Goal: Communication & Community: Answer question/provide support

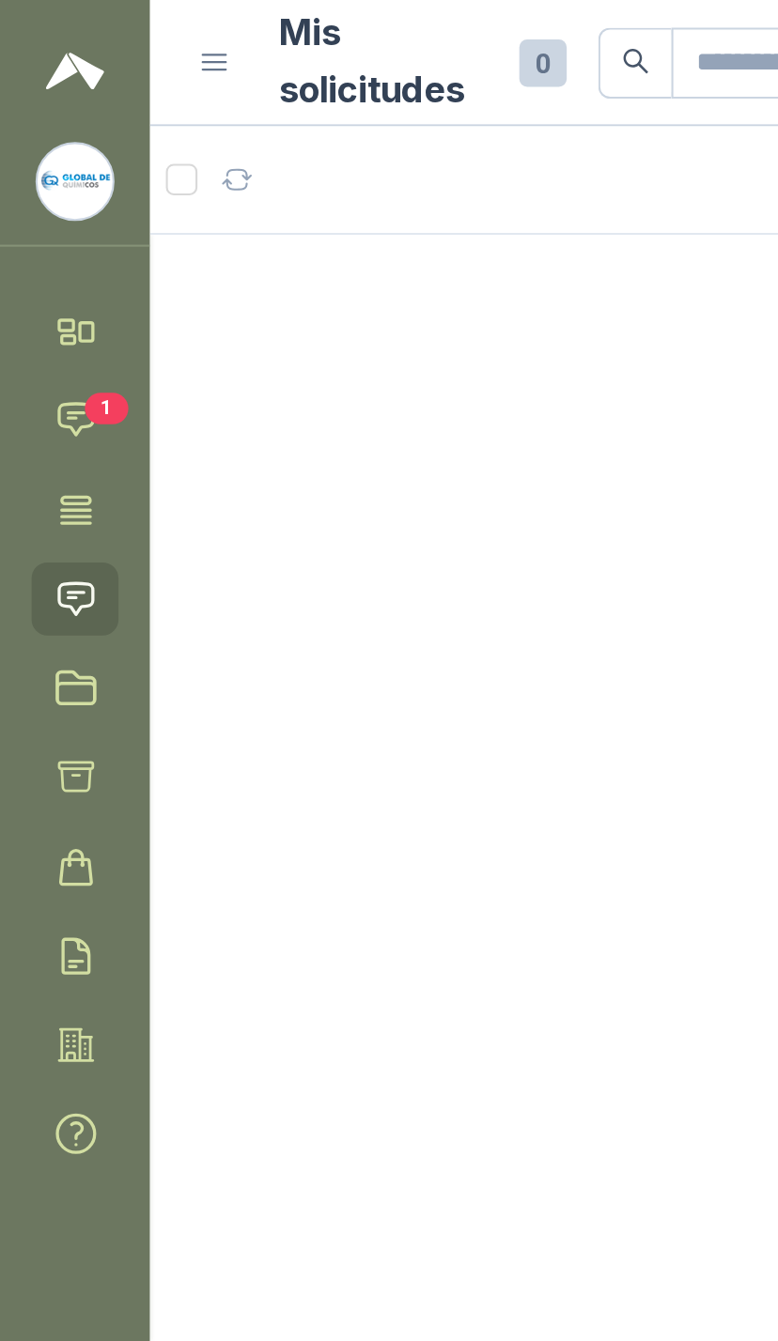
click at [46, 209] on icon at bounding box center [36, 200] width 20 height 20
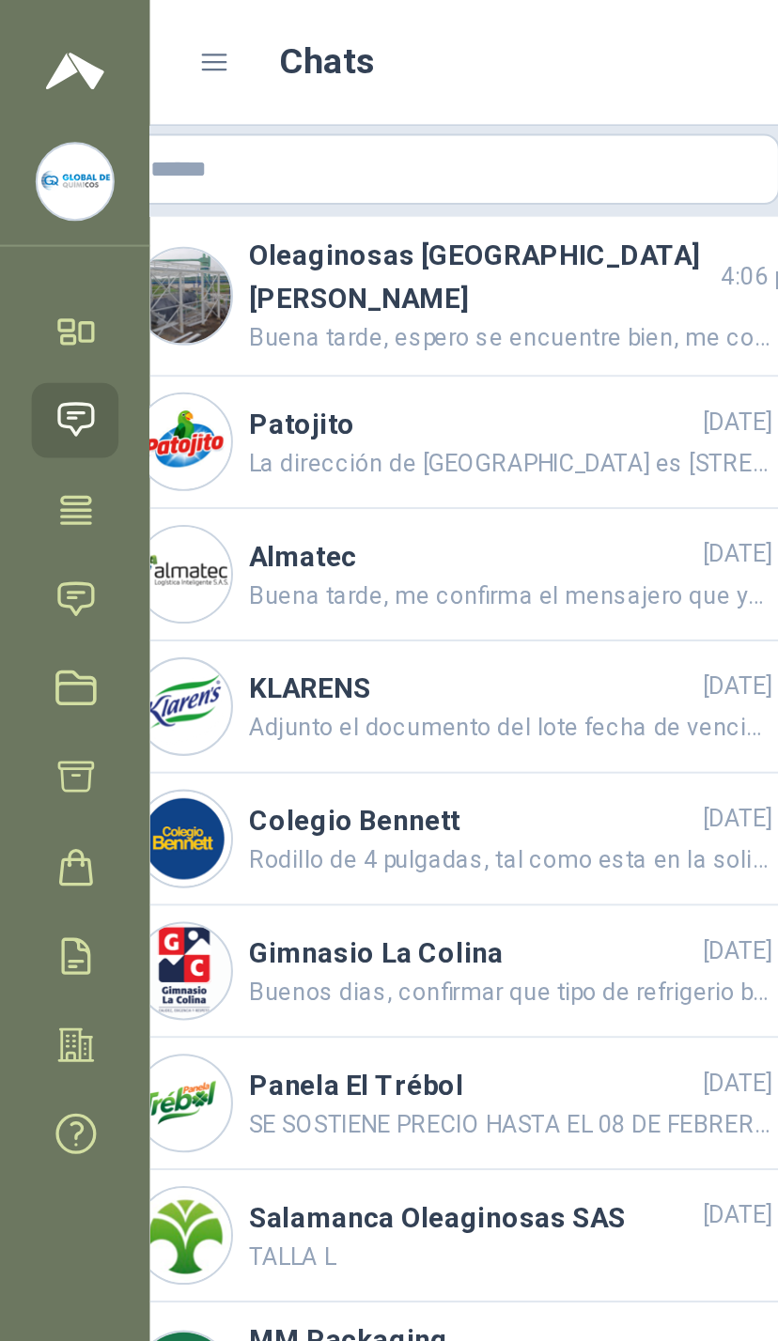
scroll to position [0, 15]
click at [304, 152] on span "Buena tarde, espero se encuentre bien, me confirma fecha de despacho" at bounding box center [242, 161] width 249 height 19
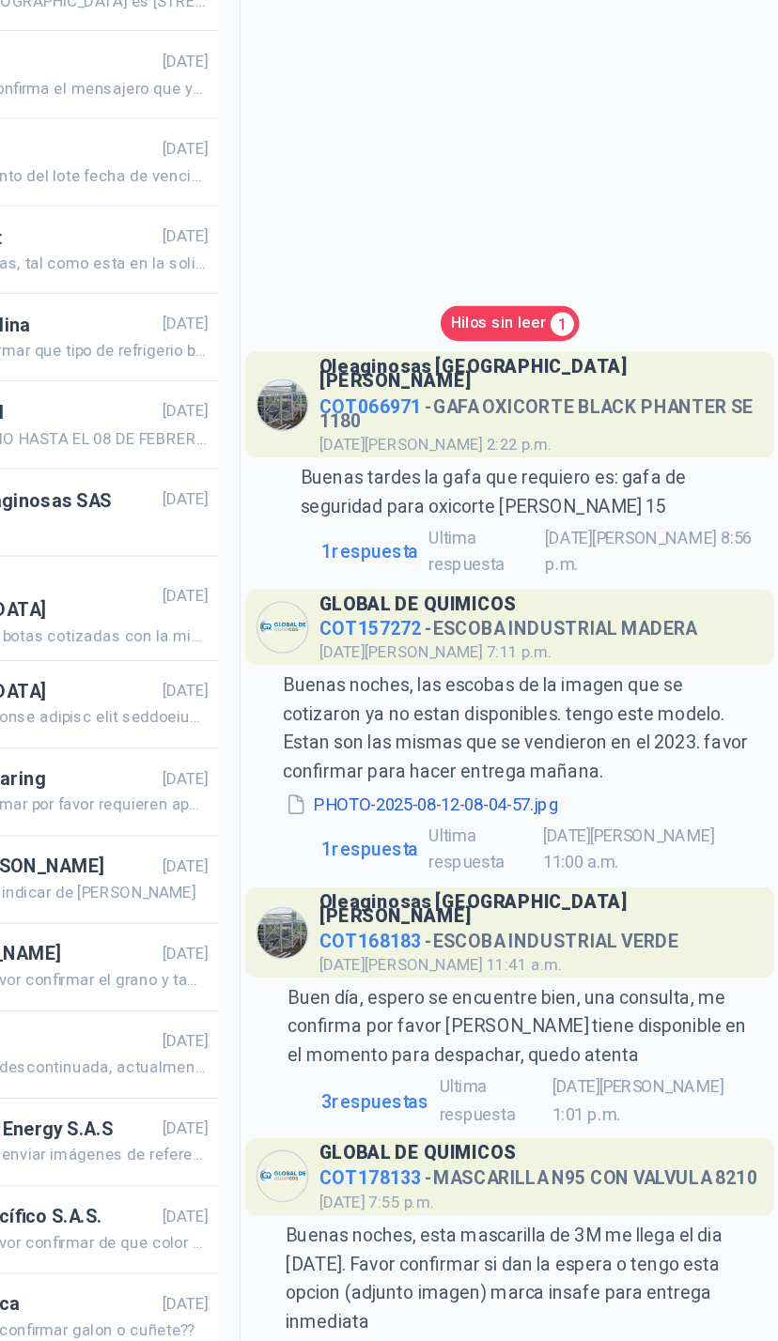
scroll to position [219, 0]
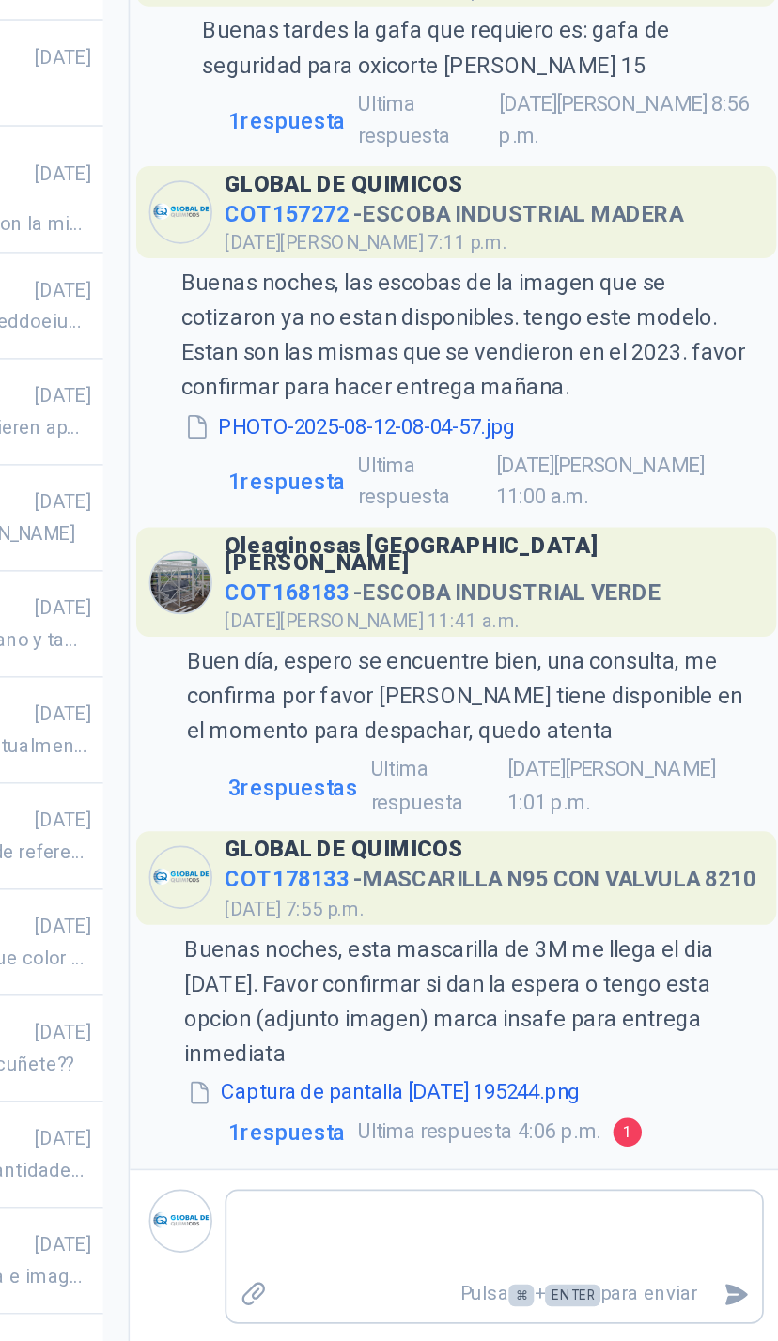
click at [449, 1206] on span "1 respuesta" at bounding box center [484, 1216] width 70 height 21
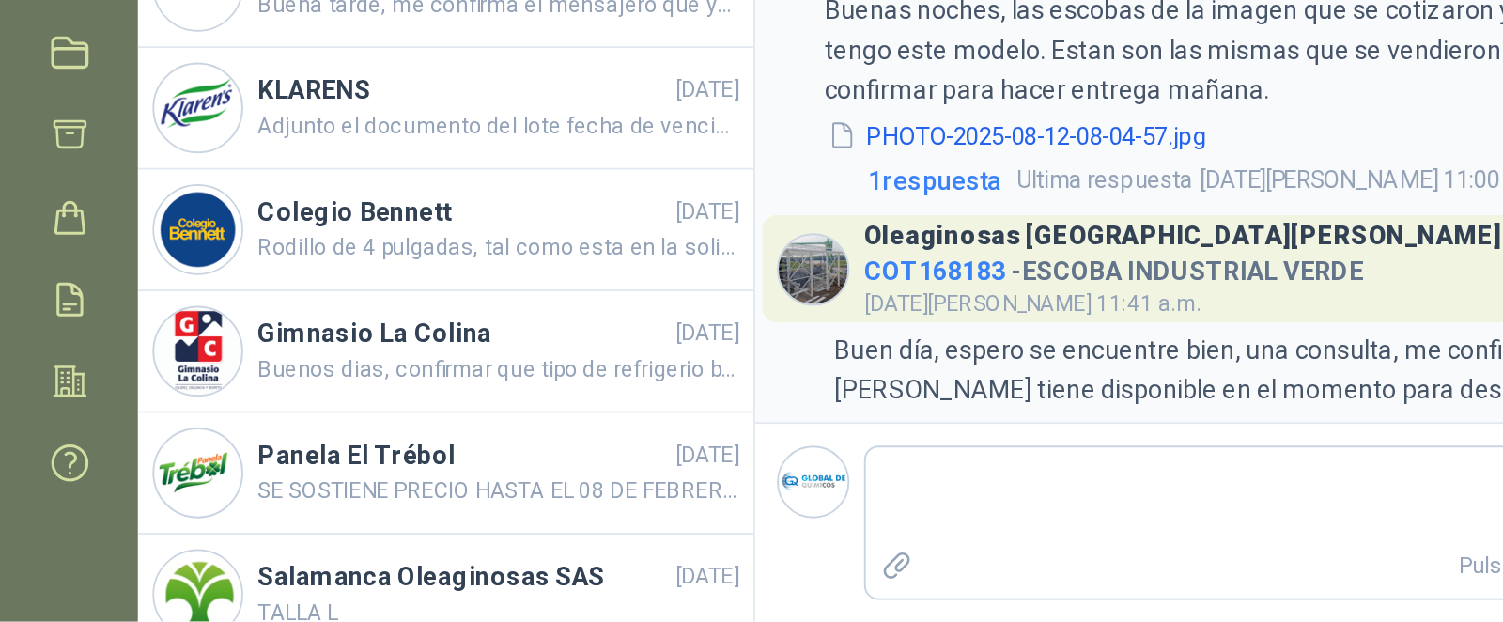
scroll to position [28, 0]
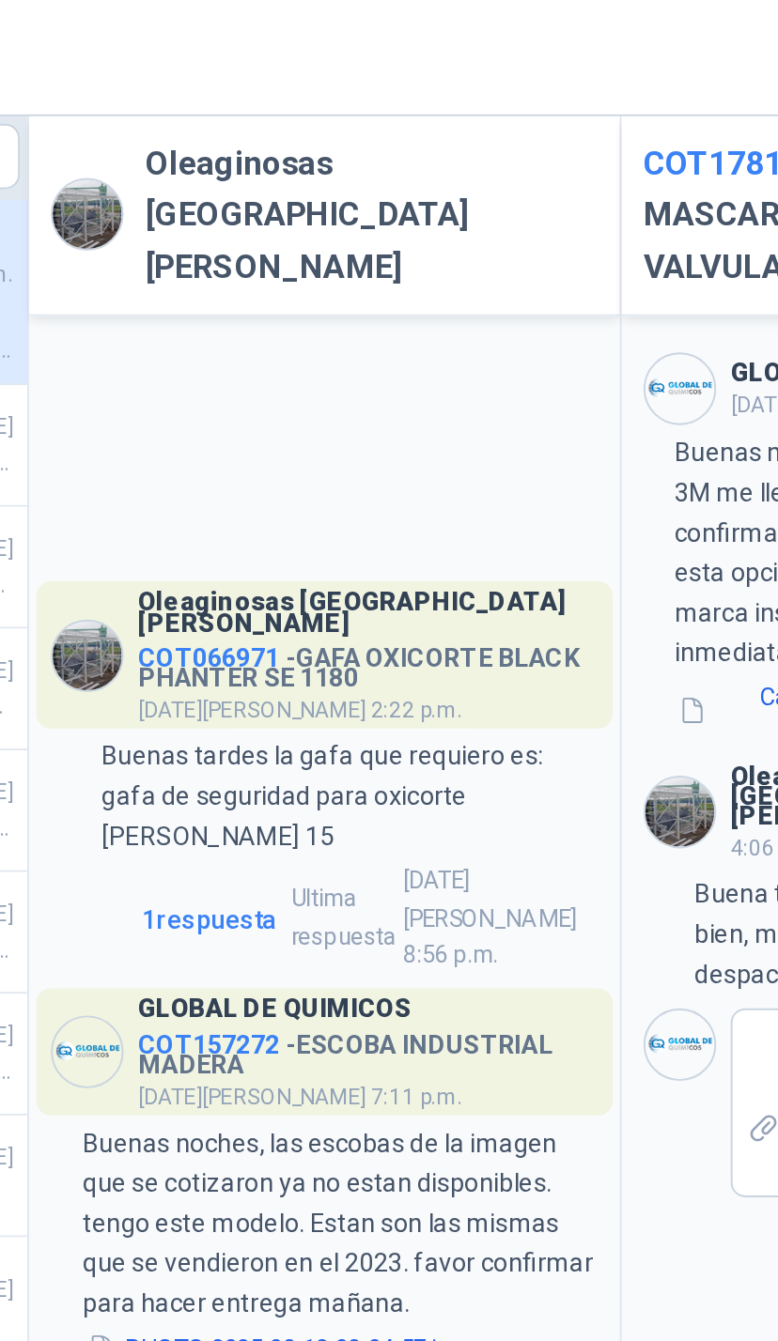
scroll to position [0, 0]
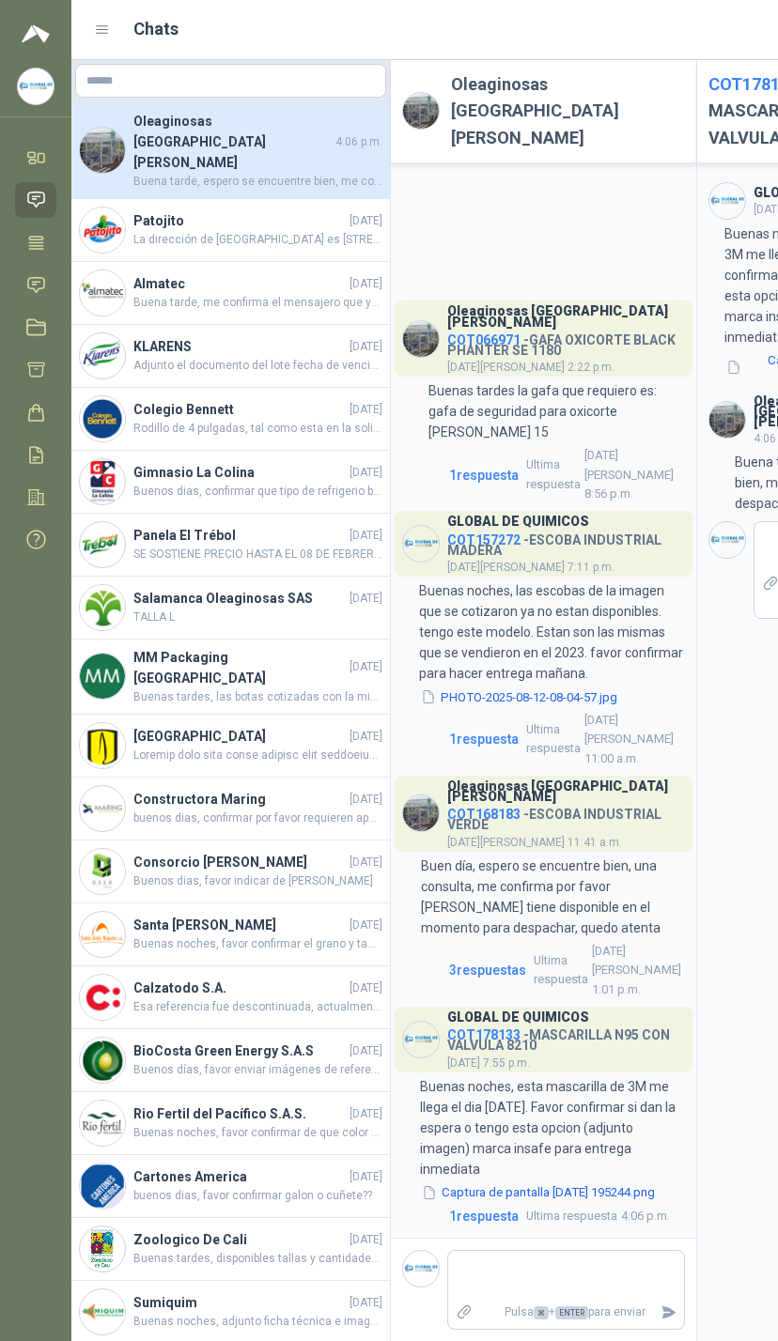
click at [50, 283] on link "Solicitudes" at bounding box center [35, 285] width 41 height 35
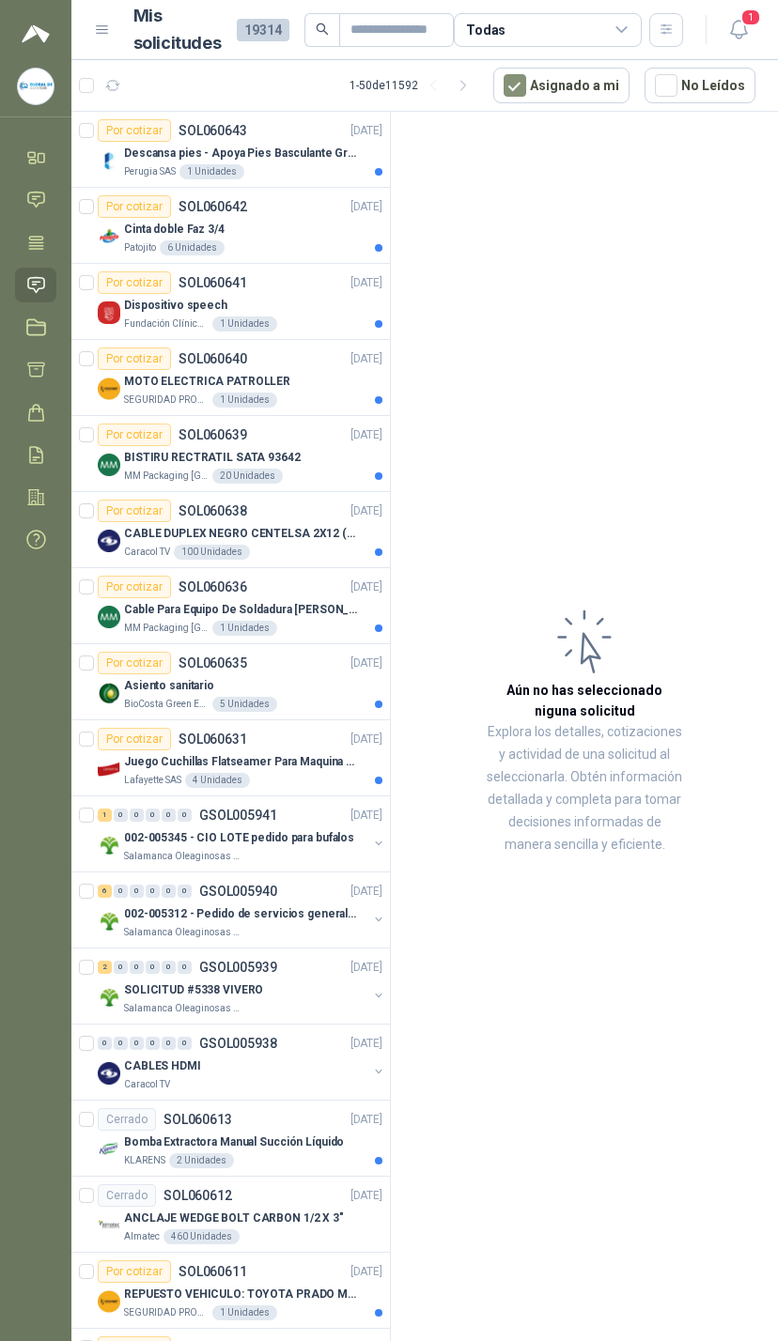
click at [749, 26] on span "1" at bounding box center [750, 17] width 21 height 18
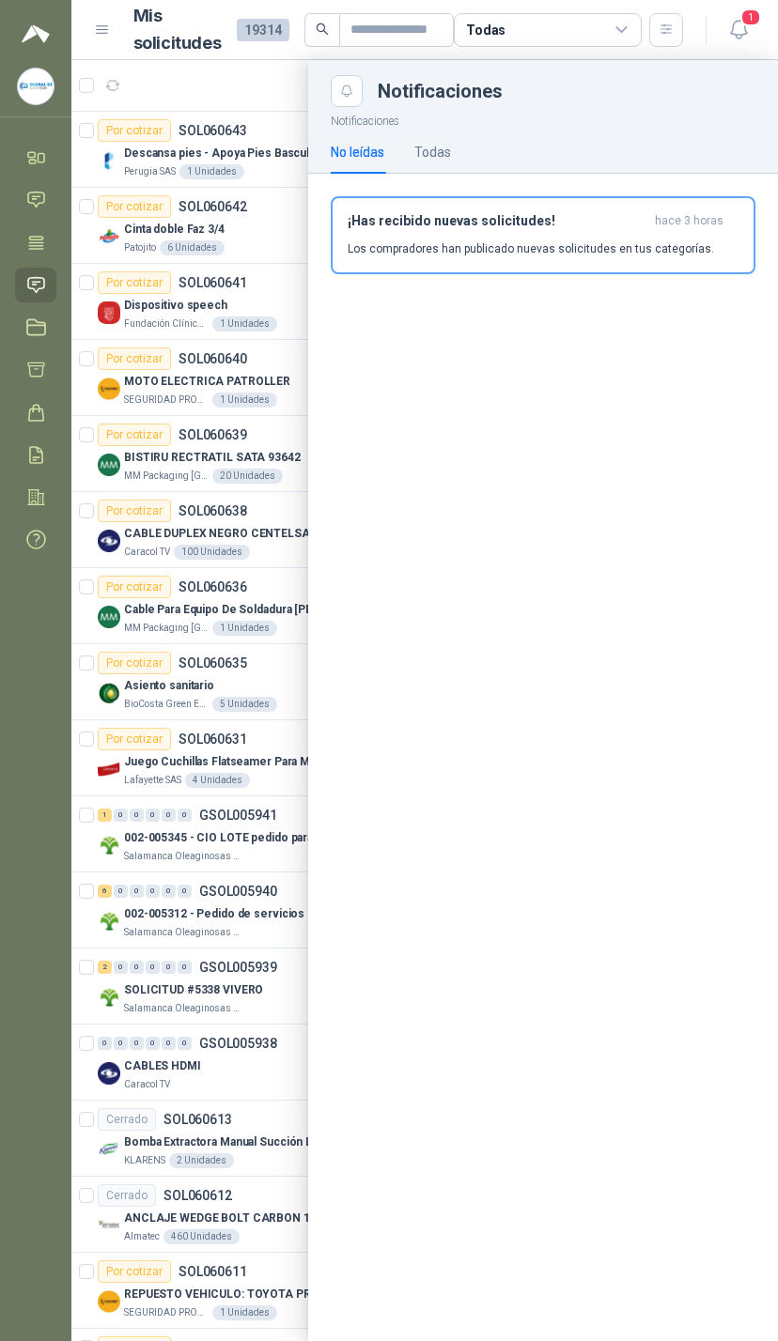
click at [46, 146] on link "Inicio" at bounding box center [35, 157] width 41 height 35
